Goal: Task Accomplishment & Management: Manage account settings

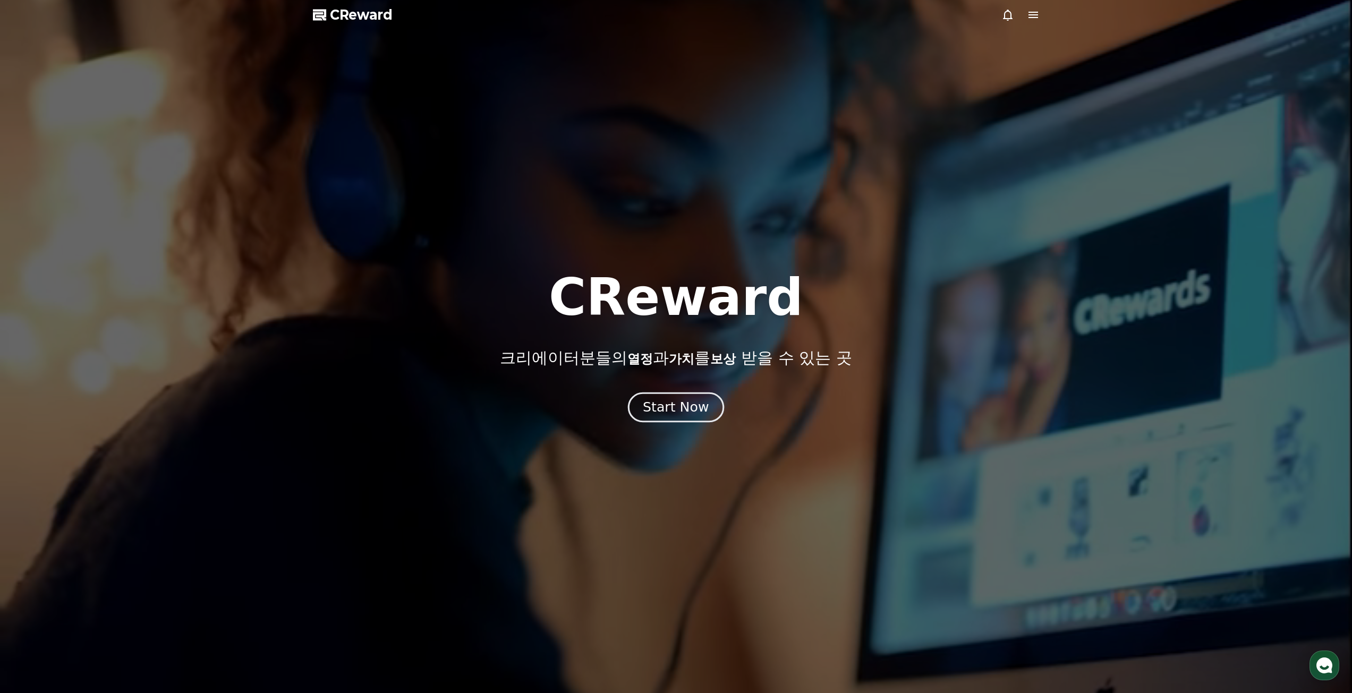
click at [690, 419] on button "Start Now" at bounding box center [676, 407] width 96 height 30
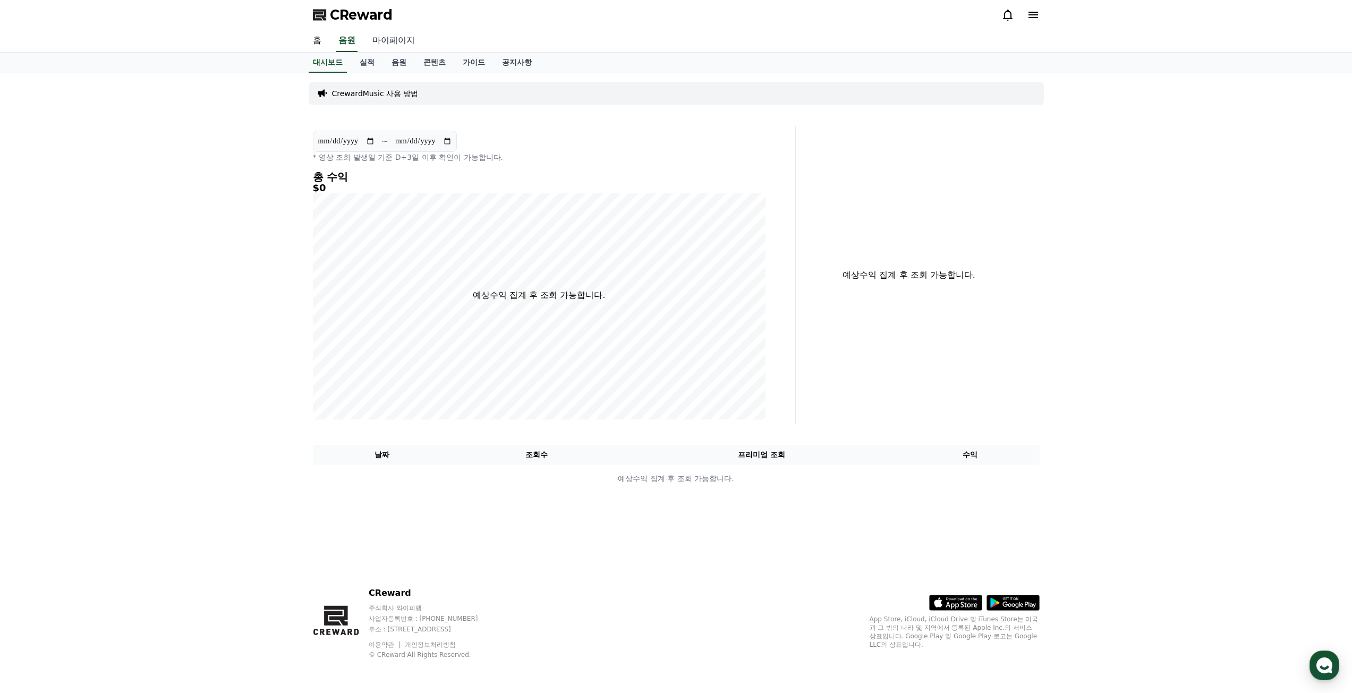
click at [386, 40] on link "마이페이지" at bounding box center [393, 41] width 59 height 22
select select "**********"
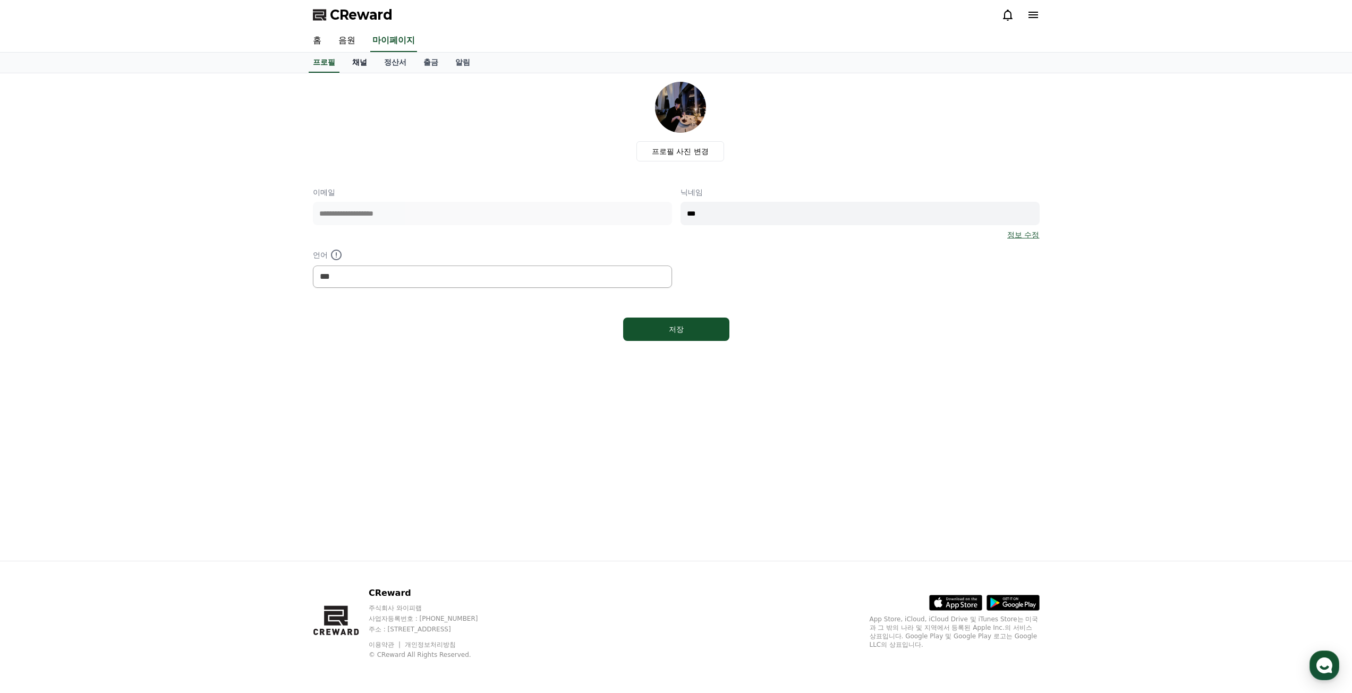
click at [354, 63] on link "채널" at bounding box center [360, 63] width 32 height 20
